Goal: Task Accomplishment & Management: Manage account settings

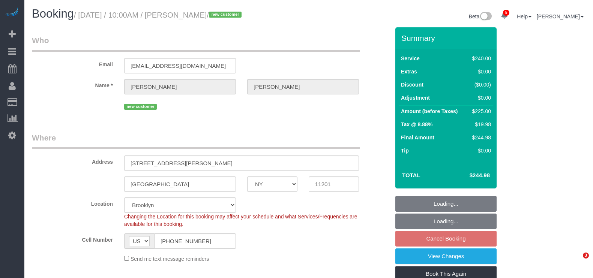
select select "NY"
select select "180"
select select "spot3"
select select "number:89"
select select "number:75"
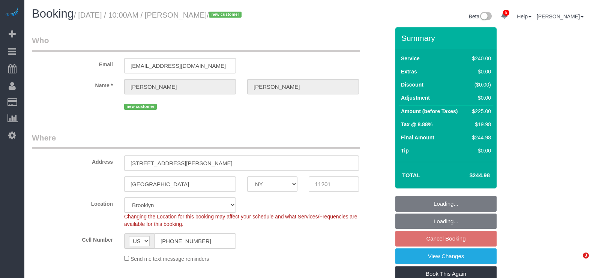
select select "number:14"
select select "number:5"
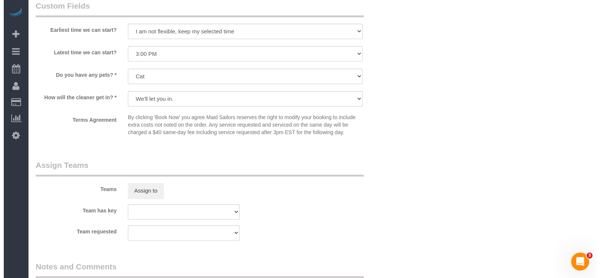
scroll to position [750, 0]
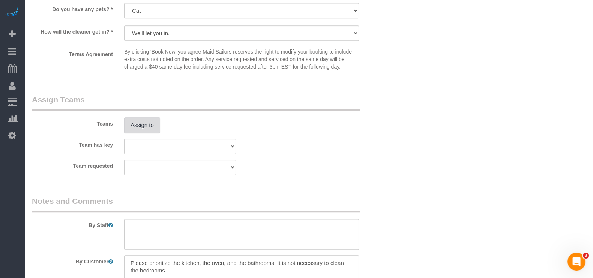
click at [157, 123] on button "Assign to" at bounding box center [142, 125] width 36 height 16
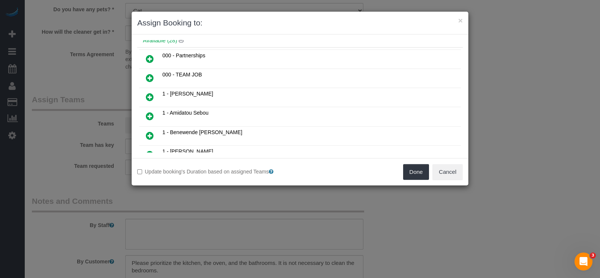
scroll to position [47, 0]
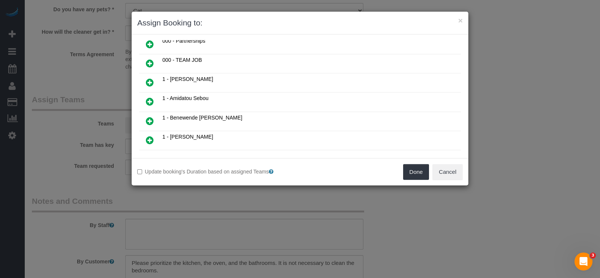
drag, startPoint x: 147, startPoint y: 135, endPoint x: 248, endPoint y: 135, distance: 100.6
click at [147, 136] on icon at bounding box center [150, 140] width 8 height 9
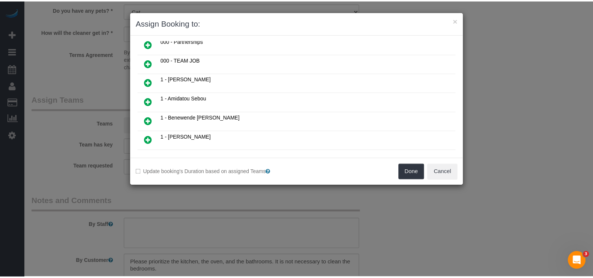
scroll to position [64, 0]
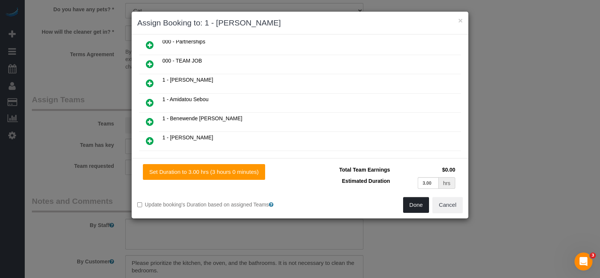
click at [414, 204] on button "Done" at bounding box center [416, 205] width 26 height 16
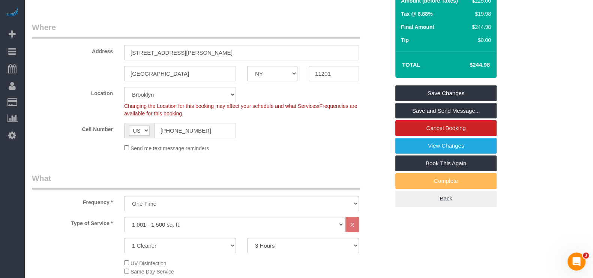
scroll to position [0, 0]
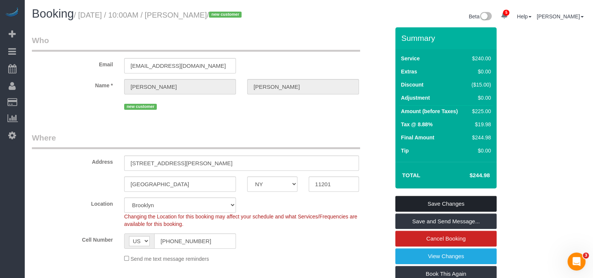
click at [446, 201] on link "Save Changes" at bounding box center [445, 204] width 101 height 16
